Goal: Task Accomplishment & Management: Manage account settings

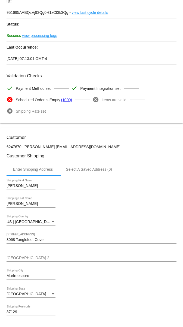
scroll to position [81, 0]
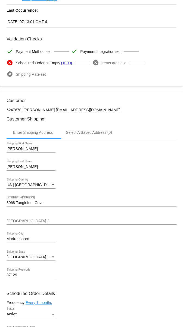
click at [69, 112] on p "6247670: [PERSON_NAME] [EMAIL_ADDRESS][DOMAIN_NAME]" at bounding box center [92, 110] width 170 height 4
click at [145, 111] on p "6247670: [PERSON_NAME] [EMAIL_ADDRESS][DOMAIN_NAME]" at bounding box center [92, 110] width 170 height 4
drag, startPoint x: 119, startPoint y: 111, endPoint x: 54, endPoint y: 112, distance: 65.1
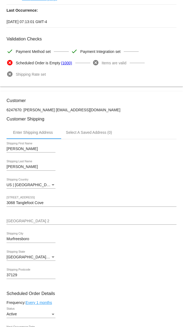
click at [54, 112] on p "6247670: [PERSON_NAME] [EMAIL_ADDRESS][DOMAIN_NAME]" at bounding box center [92, 110] width 170 height 4
copy p "[EMAIL_ADDRESS][DOMAIN_NAME]"
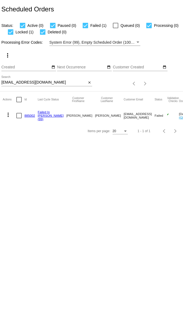
click at [25, 82] on input "mwgindorff@yahoo.com" at bounding box center [43, 82] width 85 height 4
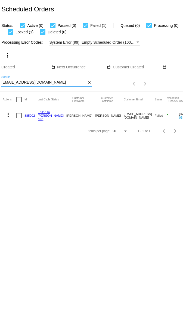
paste input "bhuddleston277@gmail"
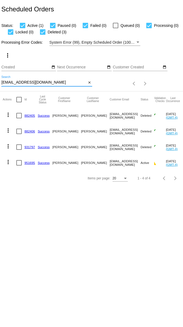
type input "[EMAIL_ADDRESS][DOMAIN_NAME]"
click at [29, 164] on link "951695" at bounding box center [29, 163] width 11 height 4
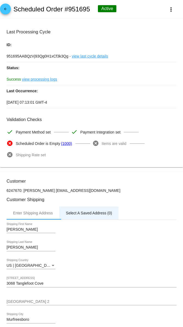
click at [65, 207] on div "Select A Saved Address (0)" at bounding box center [88, 212] width 59 height 13
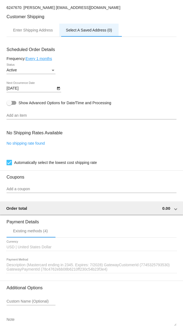
scroll to position [167, 0]
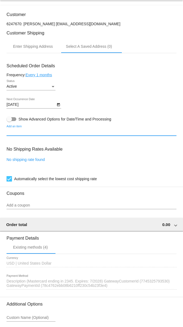
click at [13, 130] on input "Add an item" at bounding box center [92, 132] width 170 height 4
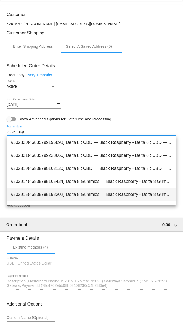
type input "black rasp"
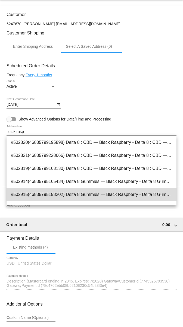
click at [32, 192] on span "#502915(46835795198202) Delta 8 Gummies — Black Raspberry - Delta 8 Gummies — B…" at bounding box center [91, 194] width 161 height 13
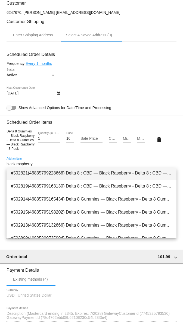
scroll to position [16, 0]
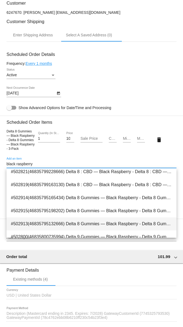
type input "black raspberry"
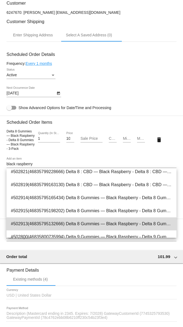
click at [43, 222] on span "#502913(46835795132666) Delta 8 Gummies — Black Raspberry - Delta 8 Gummies — B…" at bounding box center [91, 223] width 161 height 13
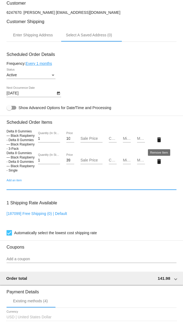
click at [160, 140] on mat-icon "delete" at bounding box center [158, 139] width 7 height 7
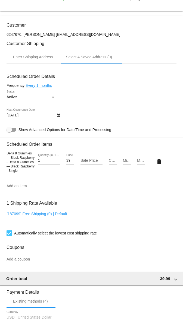
scroll to position [144, 0]
